Goal: Use online tool/utility: Utilize a website feature to perform a specific function

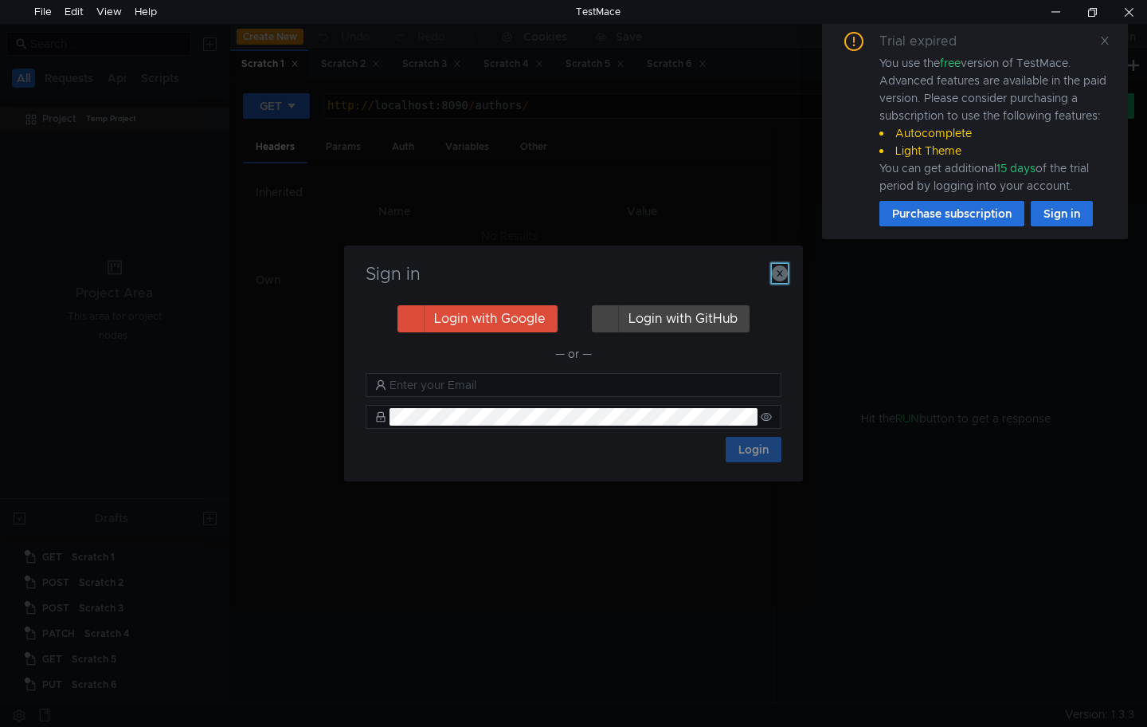
click at [777, 270] on icon "button" at bounding box center [780, 273] width 16 height 16
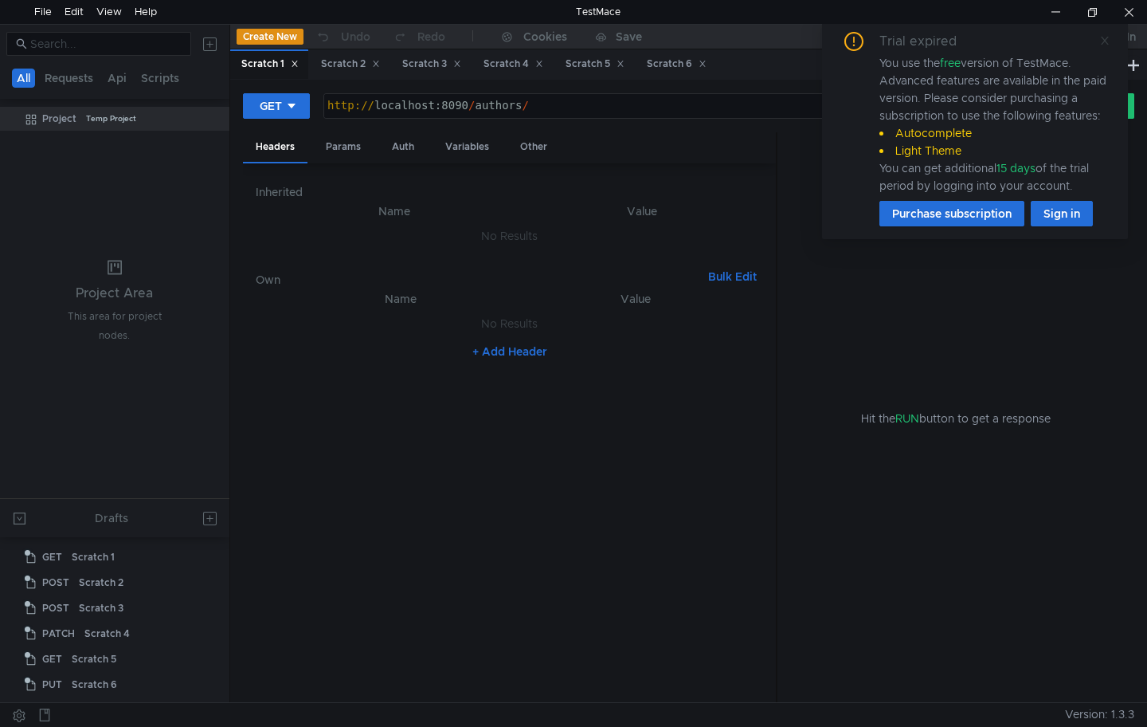
click at [1106, 44] on icon at bounding box center [1104, 40] width 11 height 11
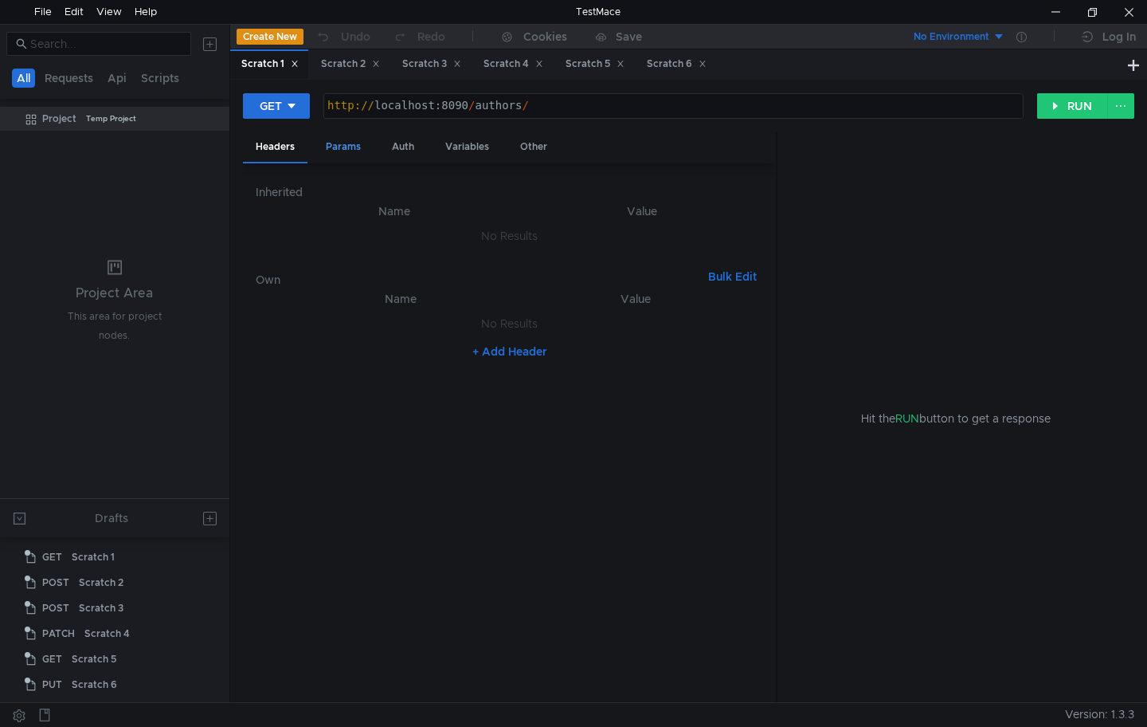
click at [341, 153] on div "Params" at bounding box center [343, 146] width 61 height 29
click at [409, 145] on div "Auth" at bounding box center [403, 146] width 48 height 29
click at [469, 150] on div "Variables" at bounding box center [467, 146] width 69 height 29
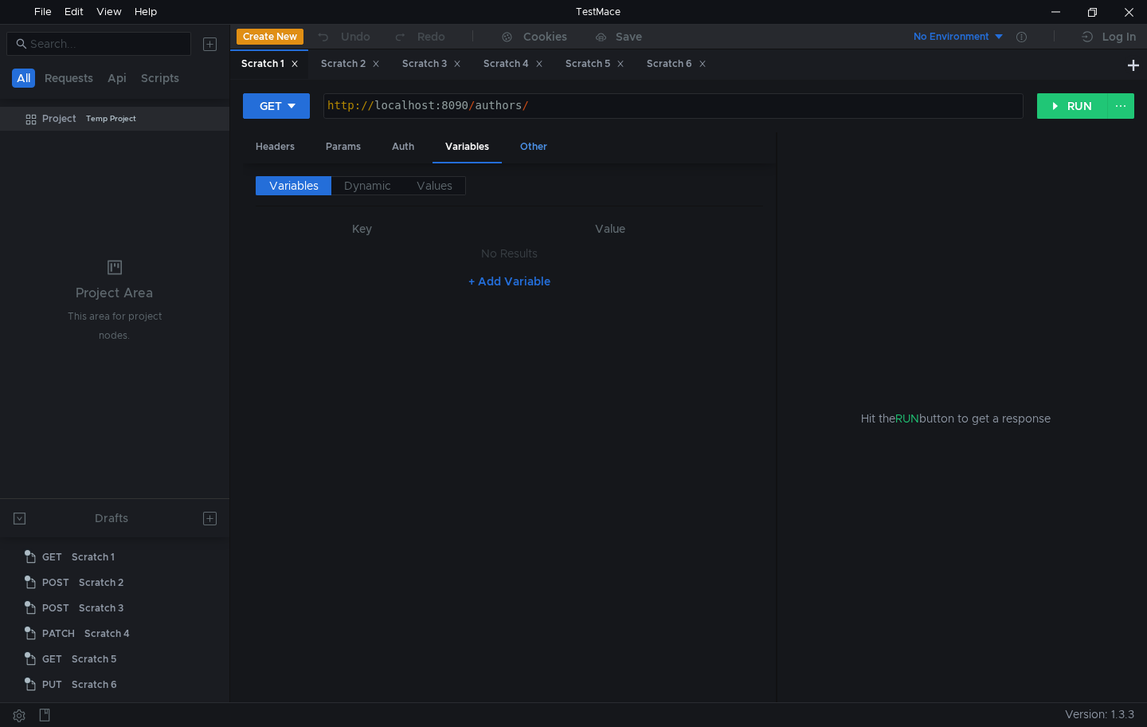
click at [548, 145] on div "Other" at bounding box center [533, 146] width 53 height 29
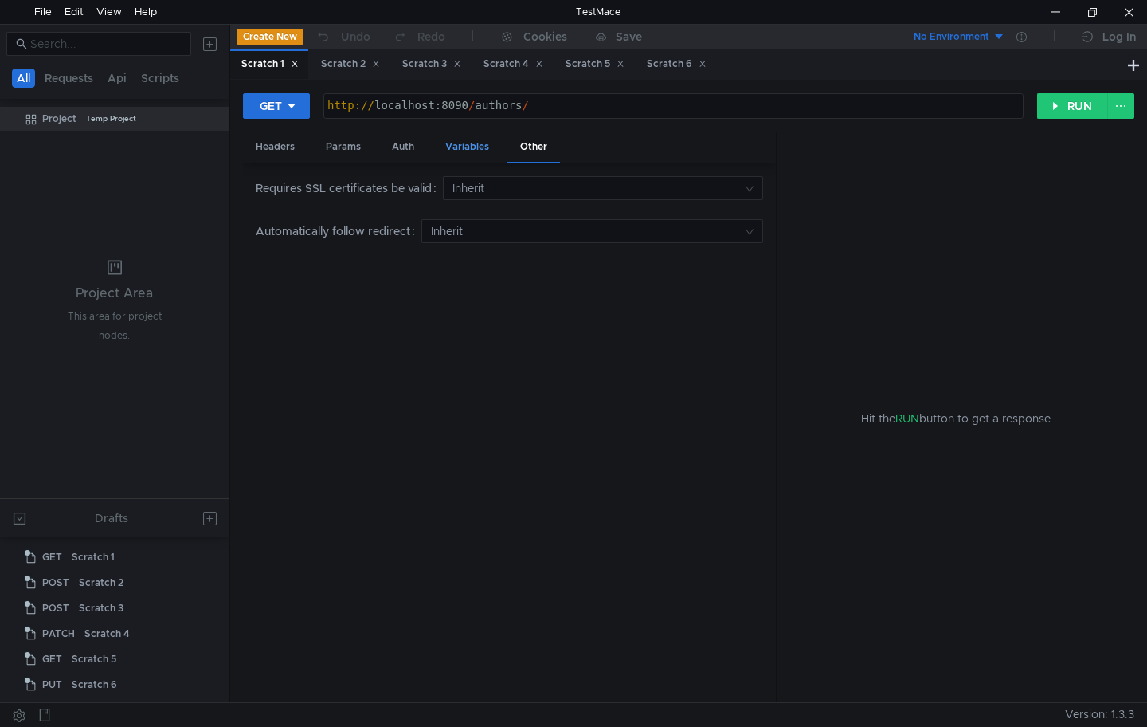
click at [452, 147] on div "Variables" at bounding box center [467, 146] width 69 height 29
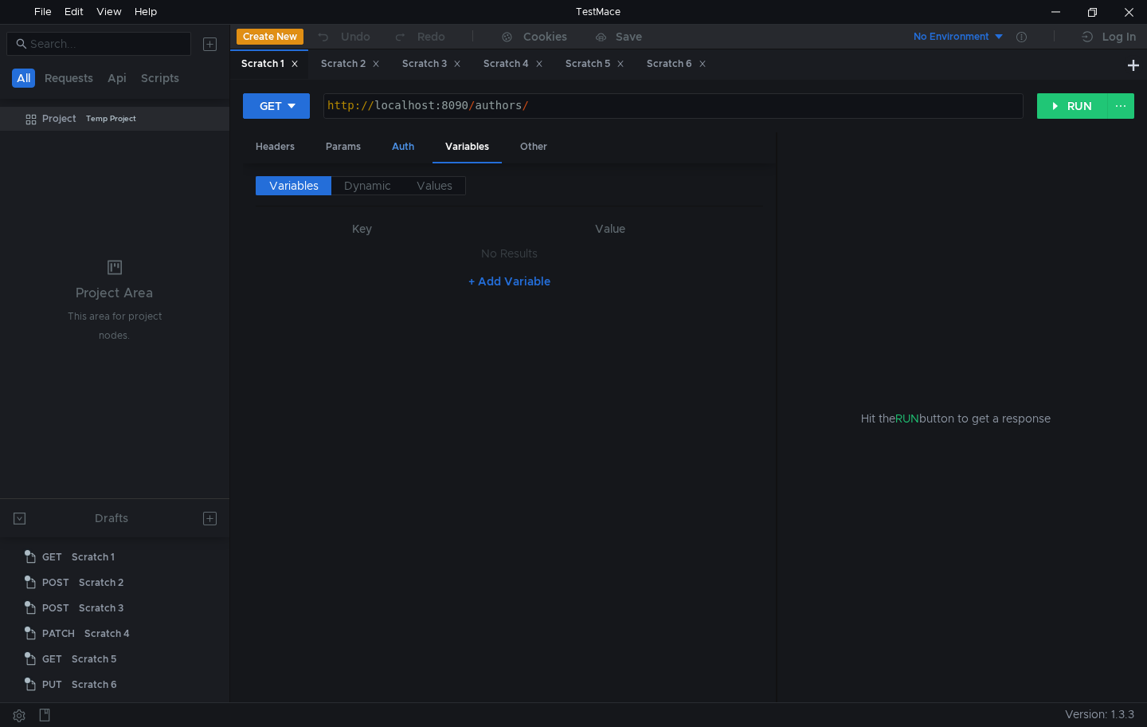
click at [402, 147] on div "Auth" at bounding box center [403, 146] width 48 height 29
click at [287, 143] on div "Headers" at bounding box center [275, 146] width 65 height 29
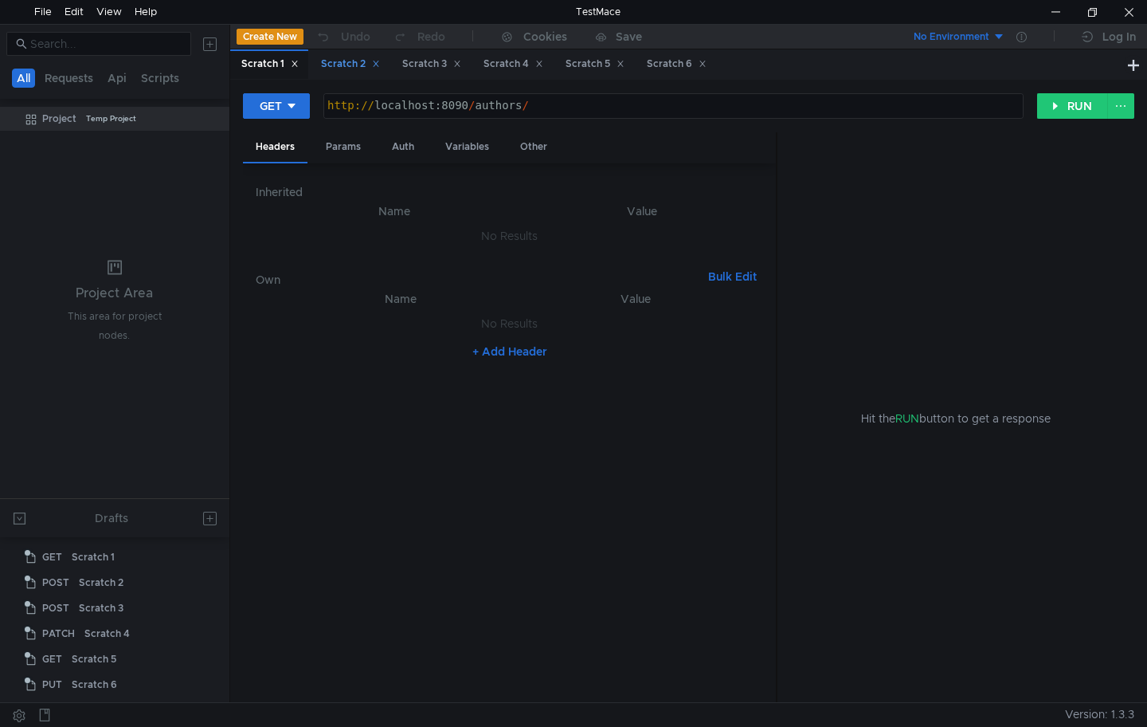
click at [337, 57] on div "Scratch 2" at bounding box center [350, 64] width 59 height 17
click at [421, 65] on div "Scratch 3" at bounding box center [431, 64] width 59 height 17
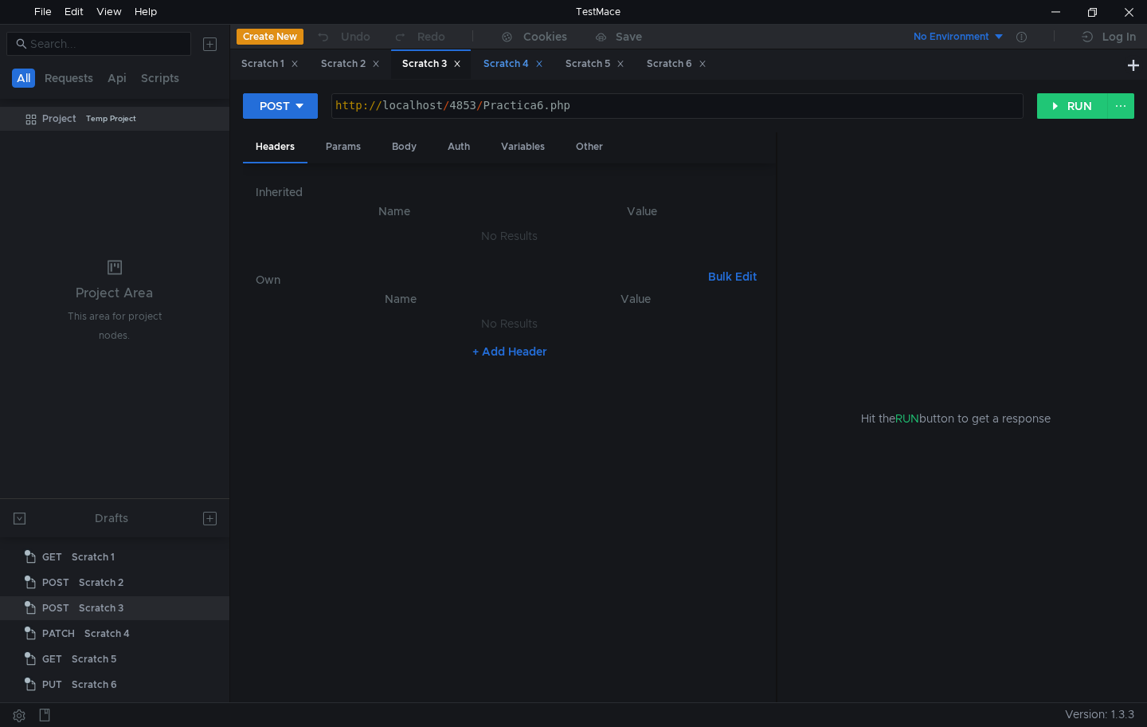
click at [513, 61] on div "Scratch 4" at bounding box center [514, 64] width 60 height 17
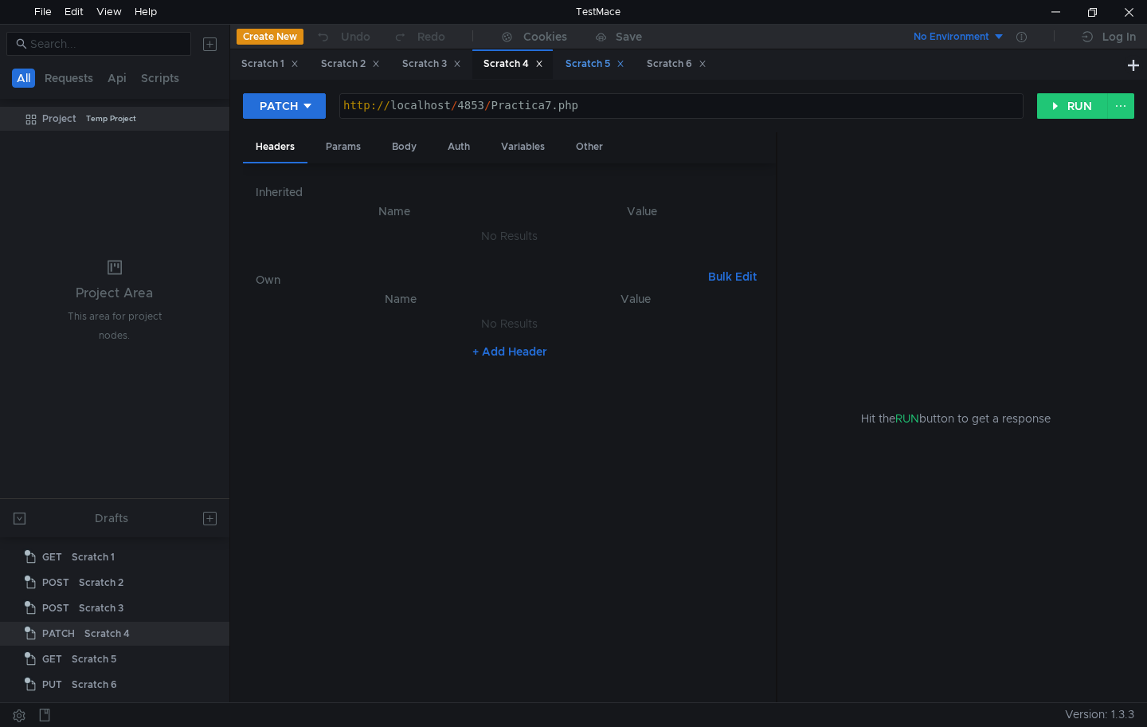
click at [602, 73] on div "Scratch 5" at bounding box center [594, 63] width 80 height 29
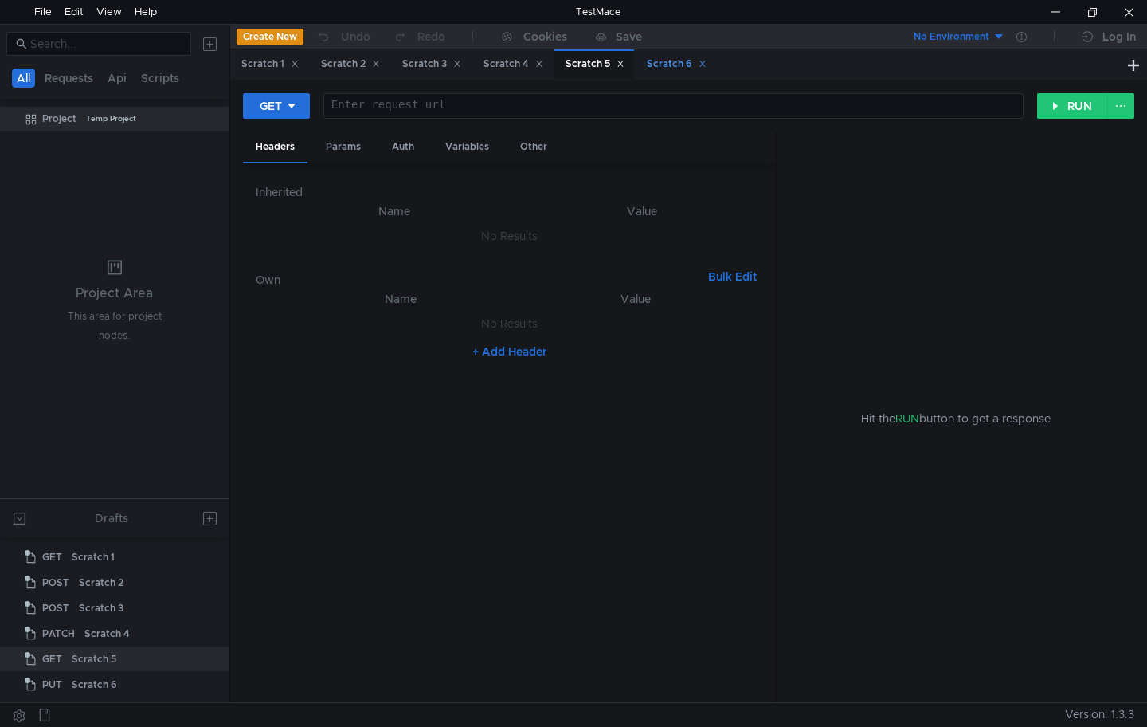
click at [671, 70] on div "Scratch 6" at bounding box center [677, 64] width 60 height 17
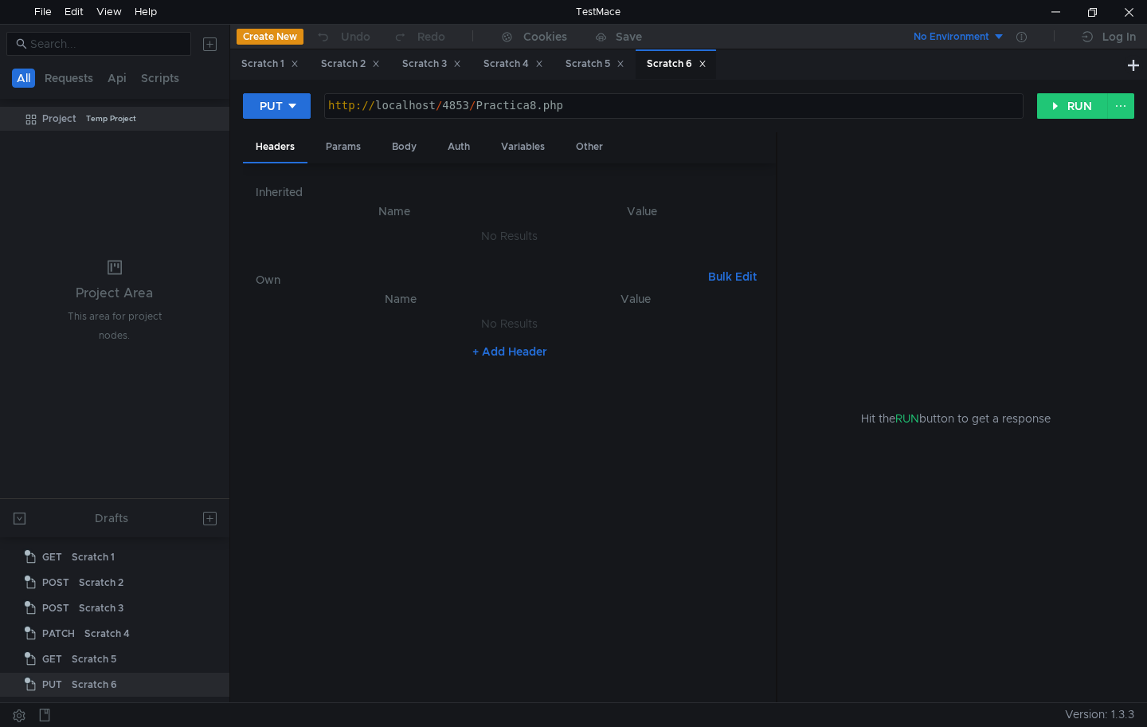
click at [1090, 119] on div "PUT http:// localhost / 4853 / Practica8.php הההההההההההההההההההההההההההההההההה…" at bounding box center [688, 112] width 891 height 40
click at [1090, 114] on button "RUN" at bounding box center [1072, 105] width 71 height 25
